Goal: Find specific page/section: Find specific page/section

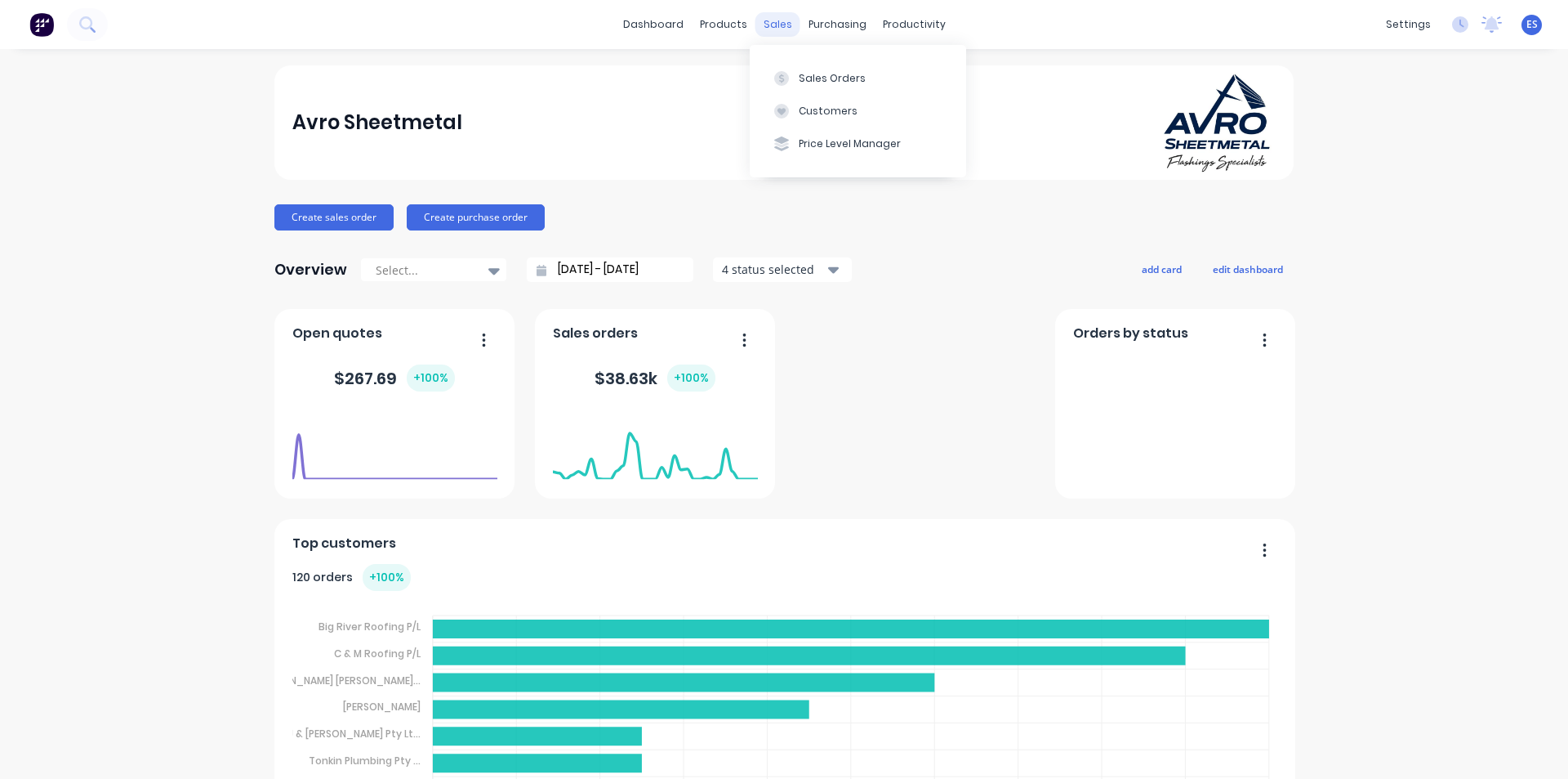
click at [778, 20] on div "sales" at bounding box center [778, 25] width 45 height 25
click at [786, 73] on icon at bounding box center [781, 78] width 14 height 14
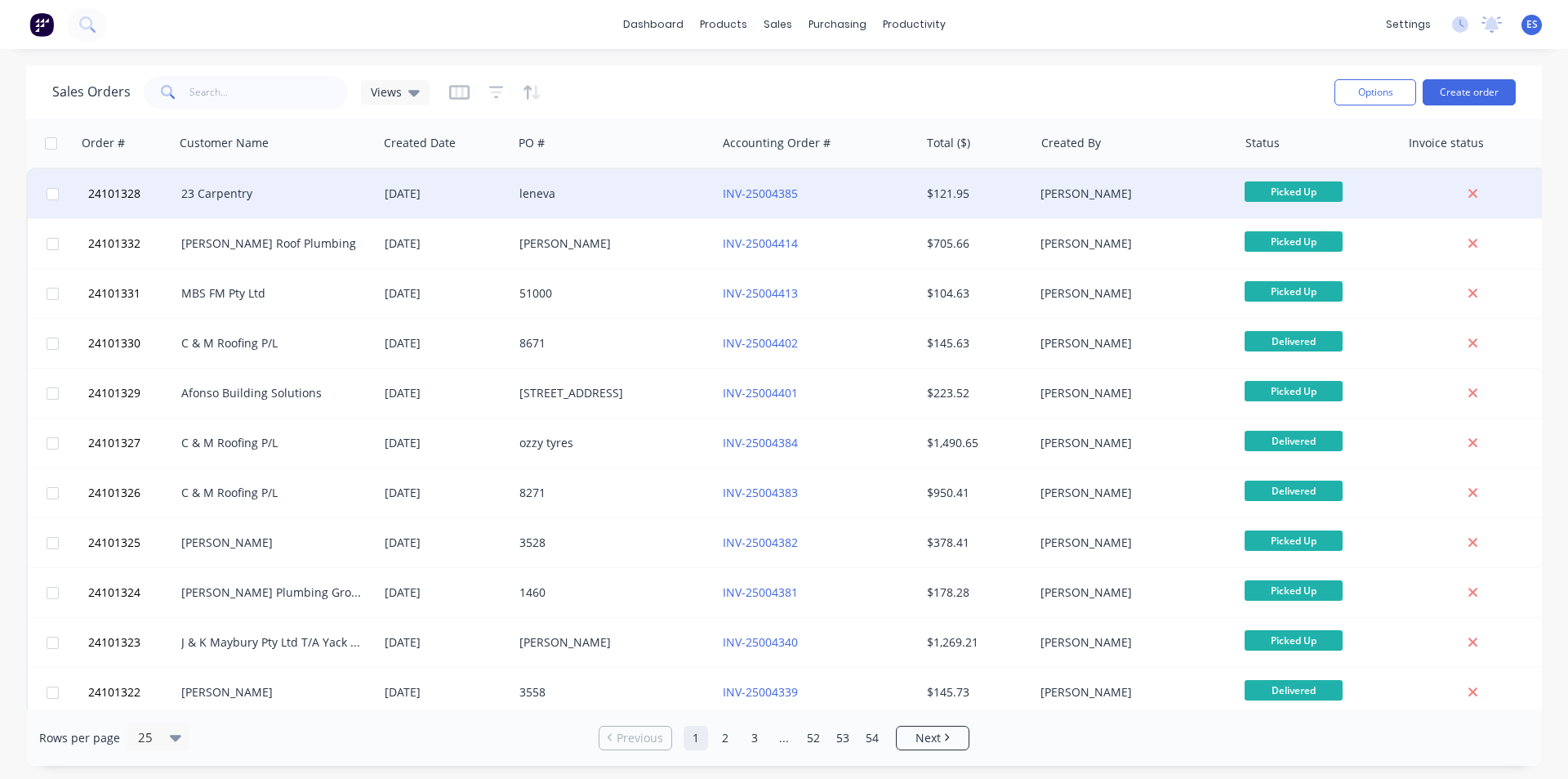
click at [618, 189] on div "leneva" at bounding box center [610, 193] width 181 height 16
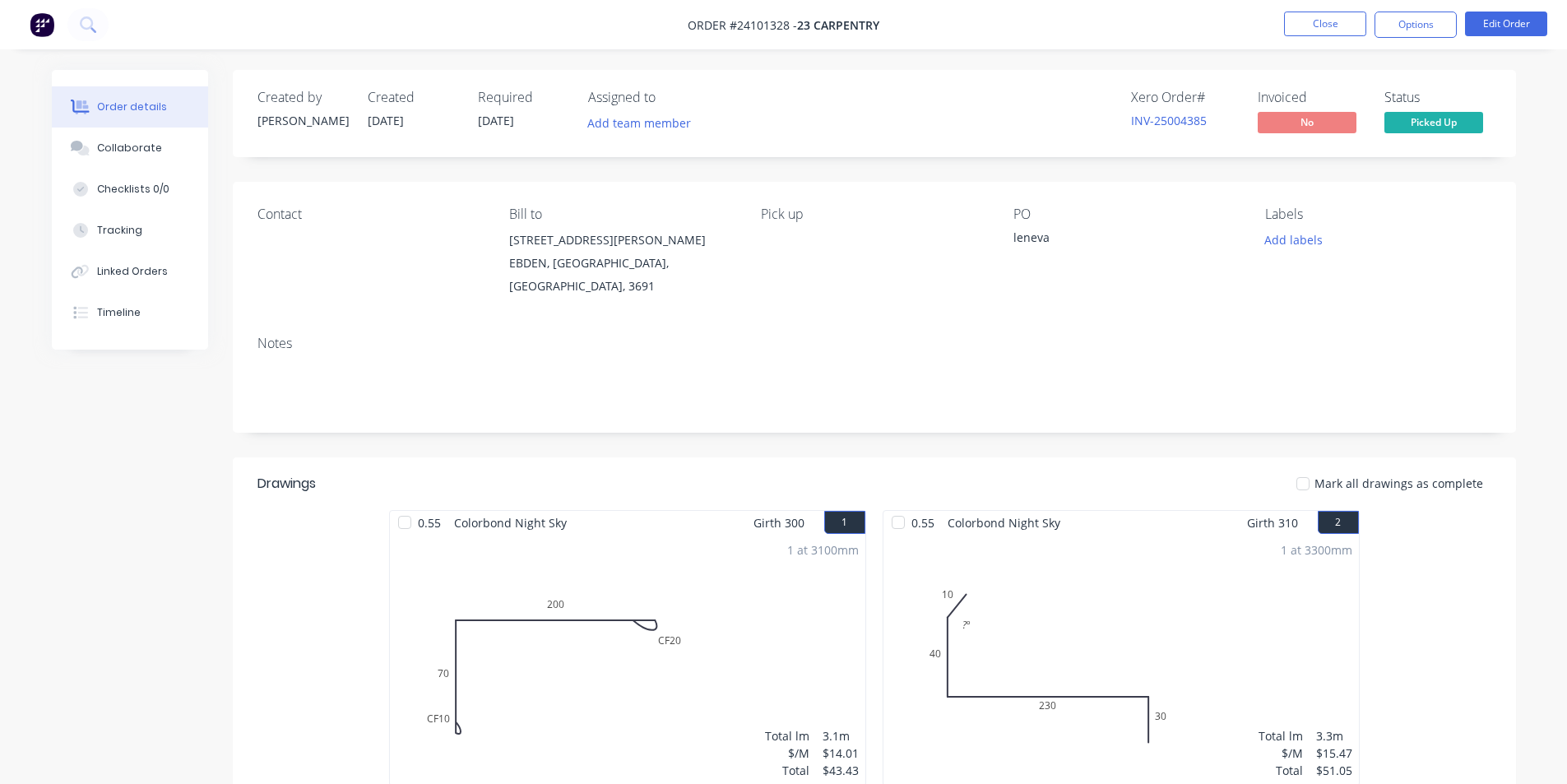
click at [44, 35] on img at bounding box center [42, 25] width 25 height 25
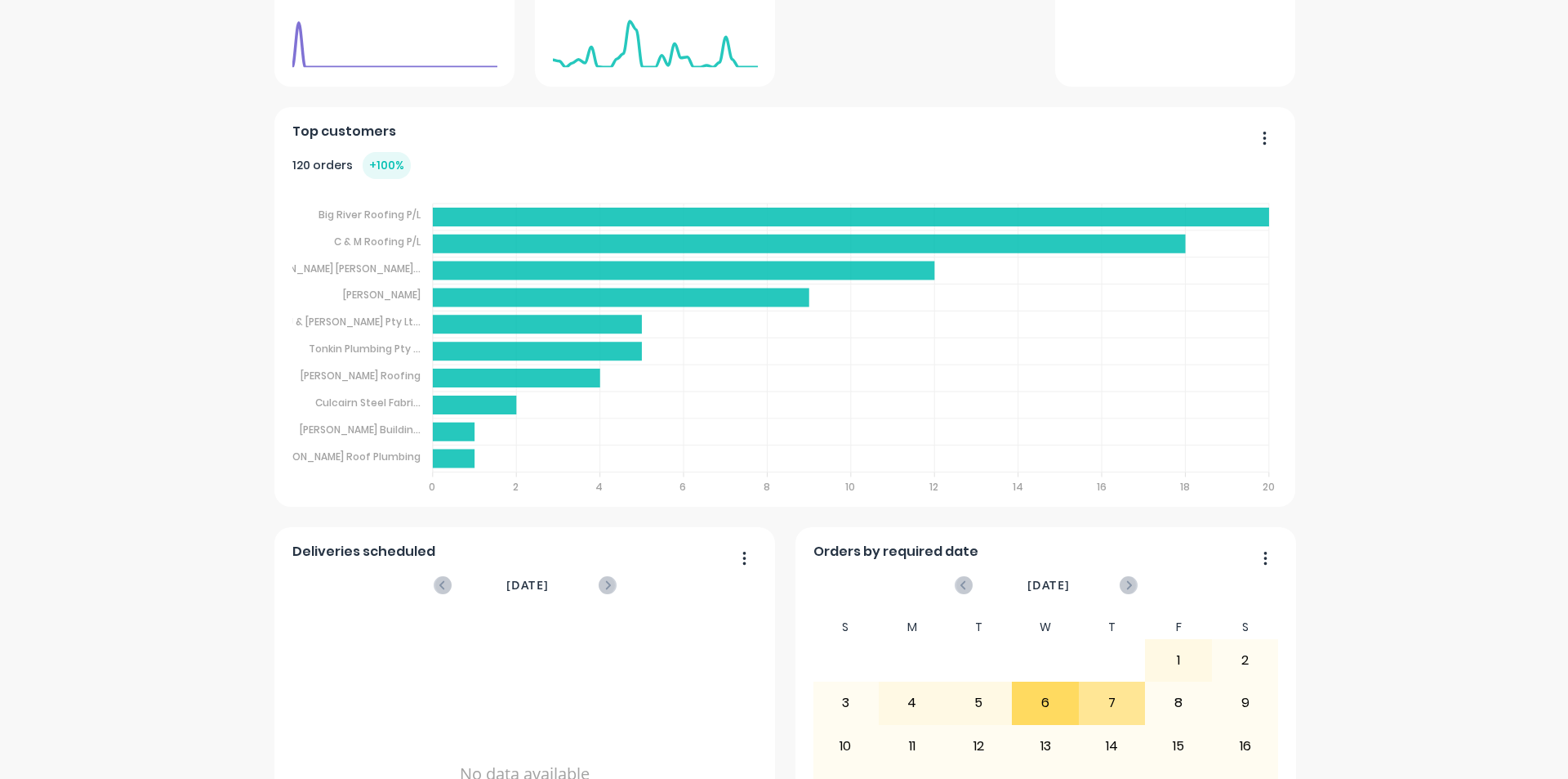
scroll to position [378, 0]
